Goal: Check status: Check status

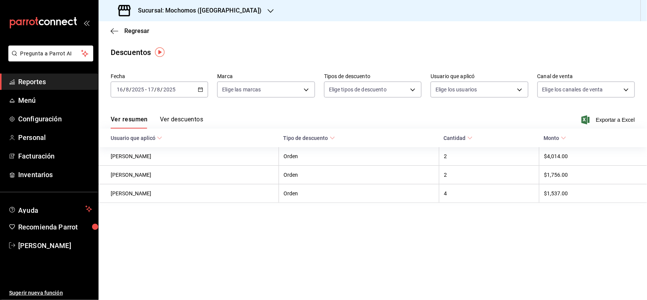
click at [33, 72] on li "Pregunta a Parrot AI" at bounding box center [49, 59] width 92 height 28
click at [35, 77] on span "Reportes" at bounding box center [55, 82] width 74 height 10
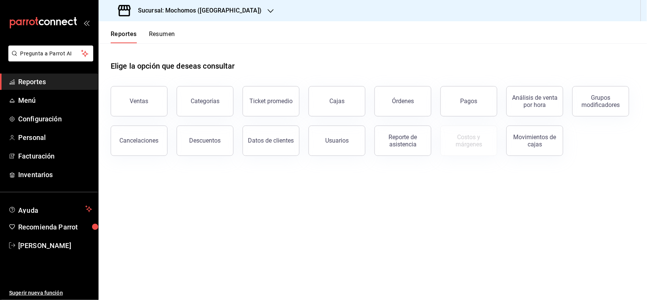
click at [56, 83] on span "Reportes" at bounding box center [55, 82] width 74 height 10
click at [36, 78] on span "Reportes" at bounding box center [55, 82] width 74 height 10
click at [321, 135] on button "Usuarios" at bounding box center [336, 140] width 57 height 30
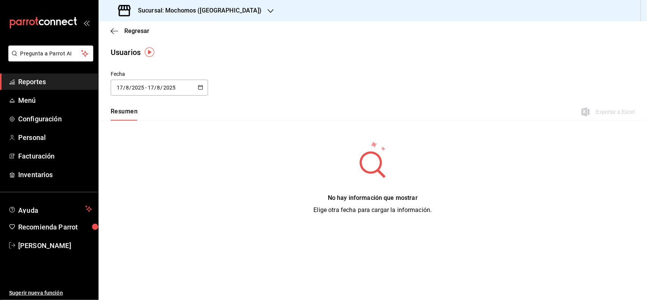
click at [187, 86] on div "[DATE] [DATE] - [DATE] [DATE]" at bounding box center [159, 88] width 97 height 16
click at [129, 111] on li "Hoy" at bounding box center [147, 111] width 72 height 17
type input "[DATE]"
type input "16"
type input "[DATE]"
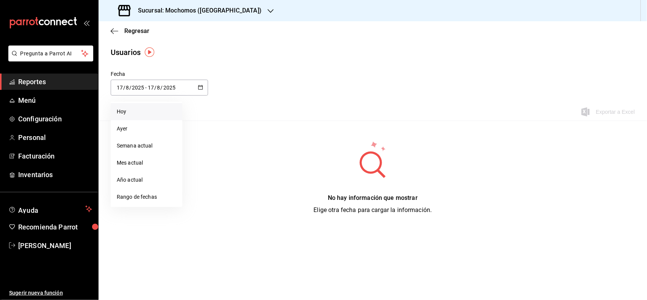
type input "16"
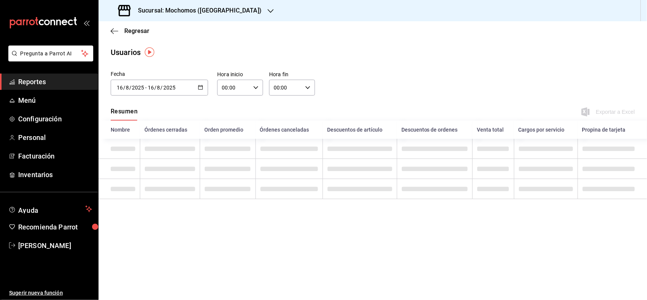
click at [202, 85] on \(Stroke\) "button" at bounding box center [200, 87] width 5 height 4
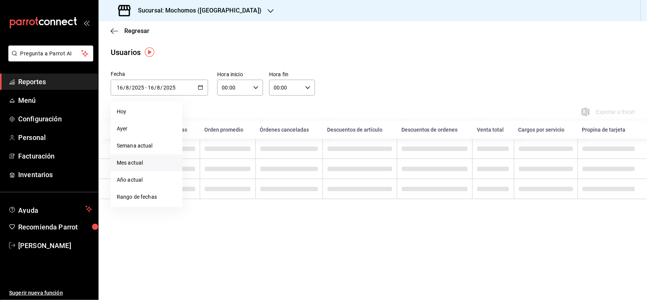
click at [151, 160] on li "Mes actual" at bounding box center [147, 162] width 72 height 17
type input "[DATE]"
type input "1"
type input "[DATE]"
type input "17"
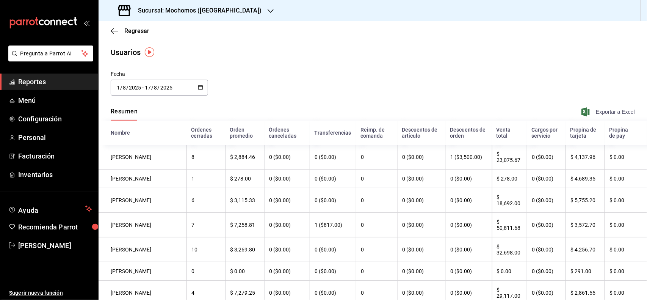
click at [581, 111] on icon "button" at bounding box center [585, 111] width 8 height 9
